Goal: Task Accomplishment & Management: Manage account settings

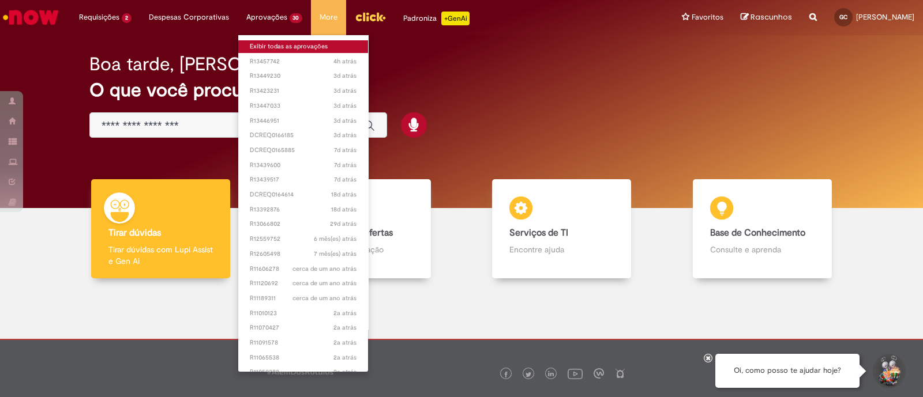
click at [267, 47] on link "Exibir todas as aprovações" at bounding box center [303, 46] width 130 height 13
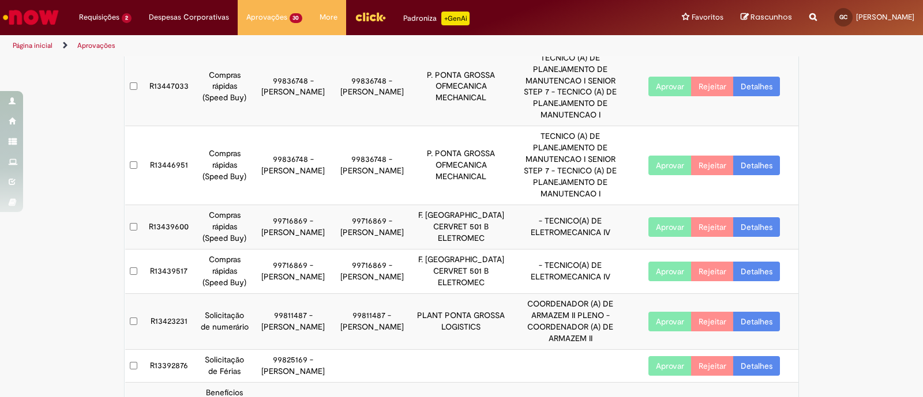
scroll to position [216, 0]
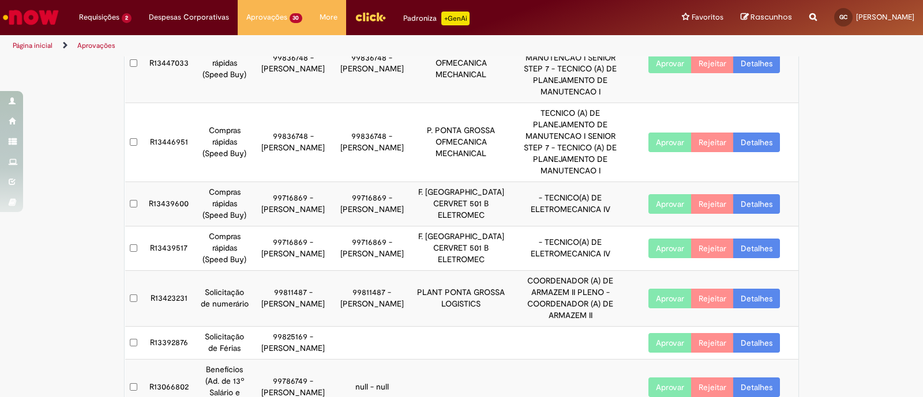
click at [669, 289] on button "Aprovar" at bounding box center [669, 299] width 43 height 20
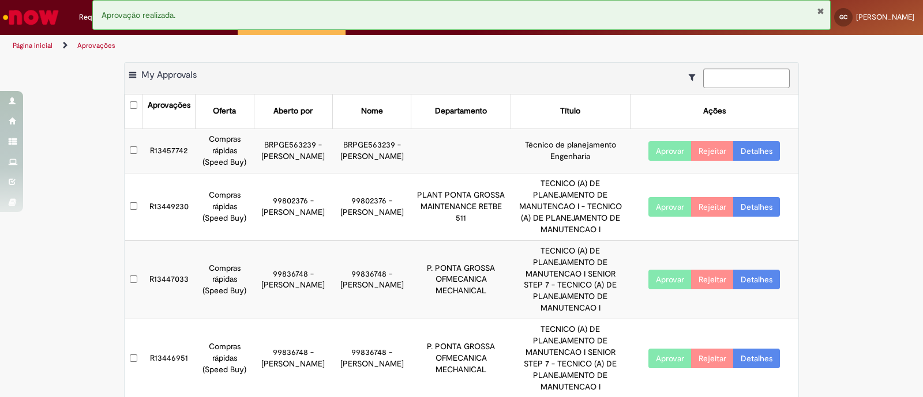
scroll to position [274, 0]
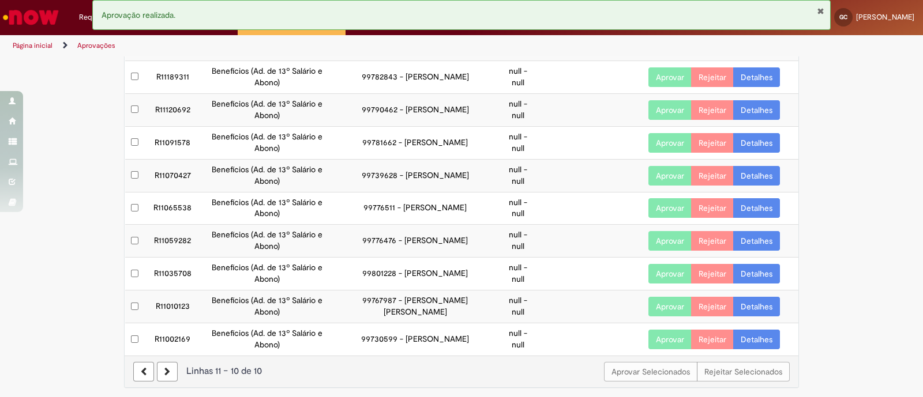
click at [162, 374] on link at bounding box center [167, 372] width 21 height 20
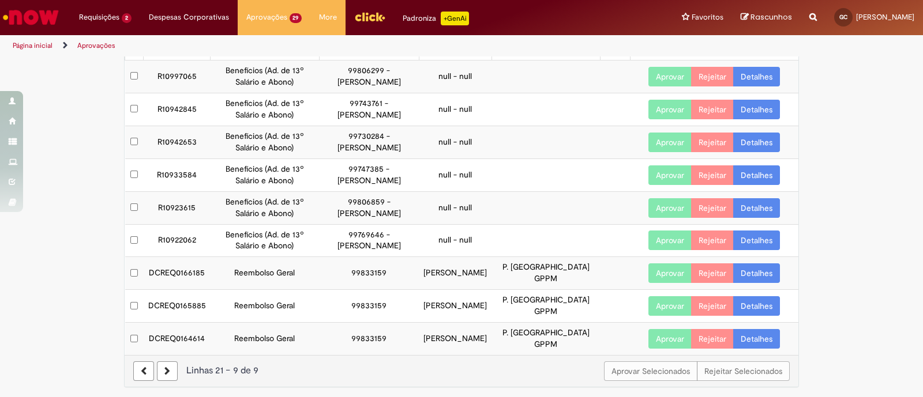
click at [658, 269] on button "Aprovar" at bounding box center [669, 274] width 43 height 20
click at [660, 301] on button "Aprovar" at bounding box center [669, 306] width 43 height 20
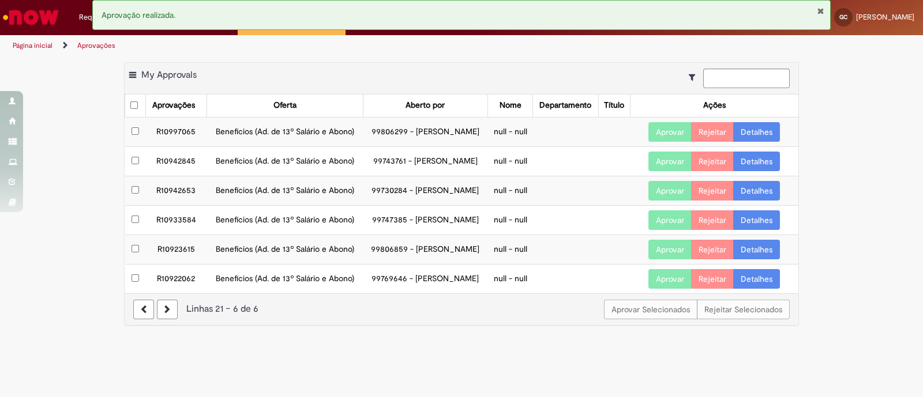
scroll to position [0, 0]
click at [170, 320] on link at bounding box center [167, 310] width 21 height 20
